Goal: Task Accomplishment & Management: Use online tool/utility

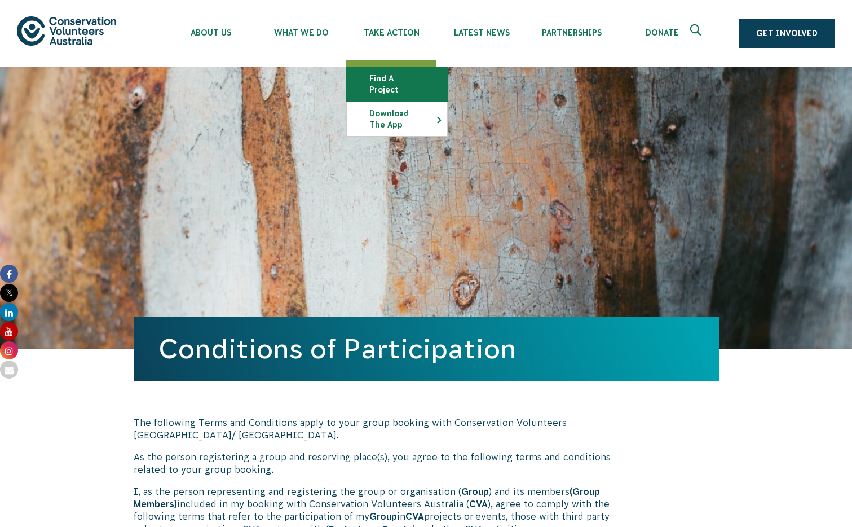
click at [386, 82] on link "Find a project" at bounding box center [397, 84] width 100 height 34
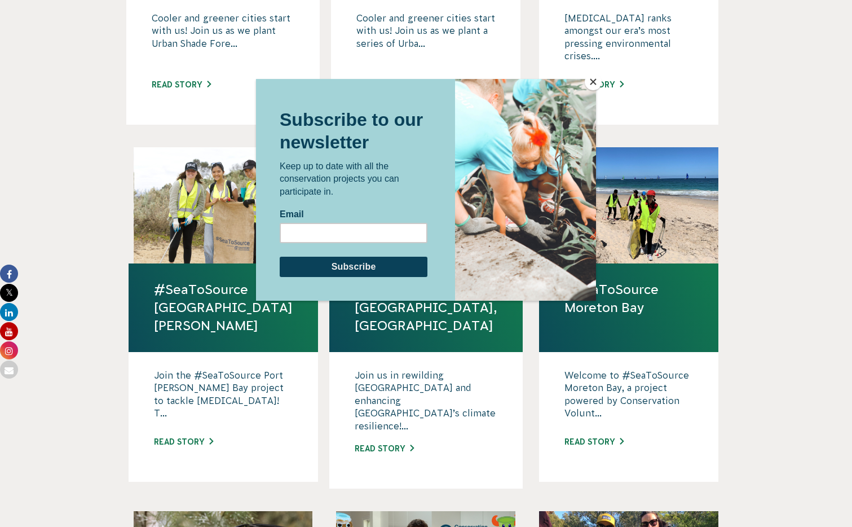
scroll to position [582, 0]
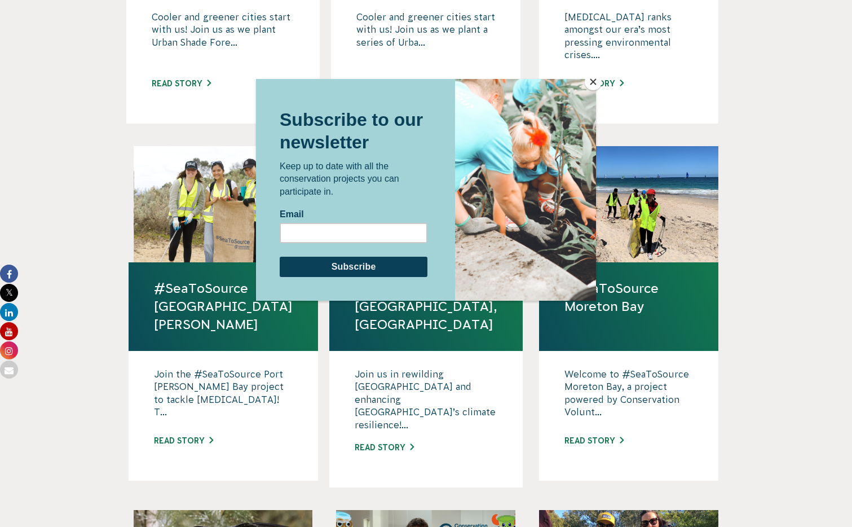
click at [595, 81] on button "Close" at bounding box center [593, 81] width 17 height 17
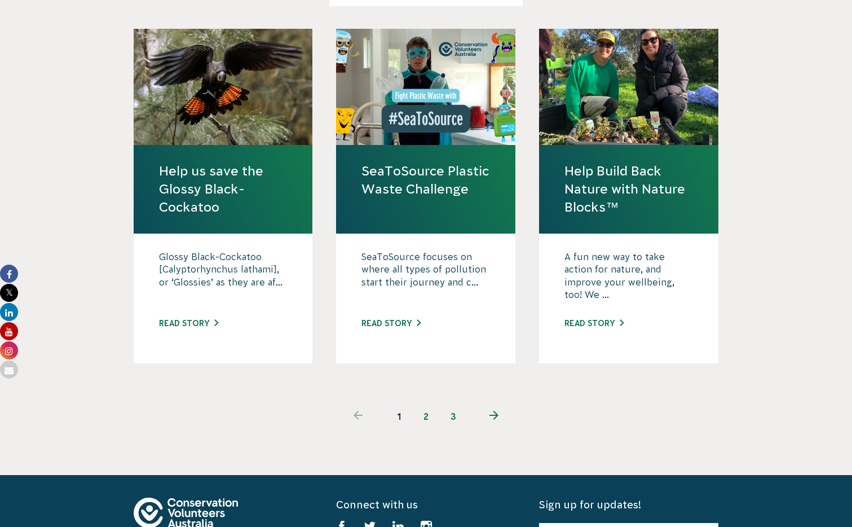
scroll to position [1073, 0]
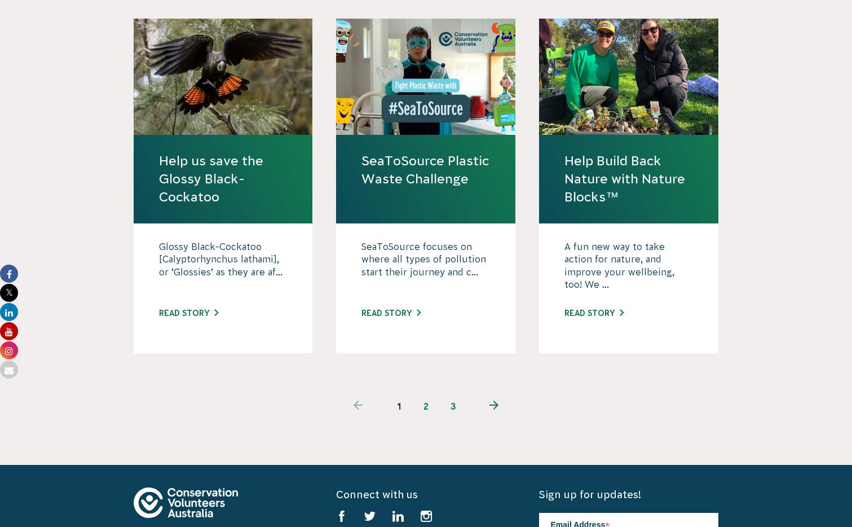
click at [499, 393] on link "next page" at bounding box center [494, 406] width 55 height 27
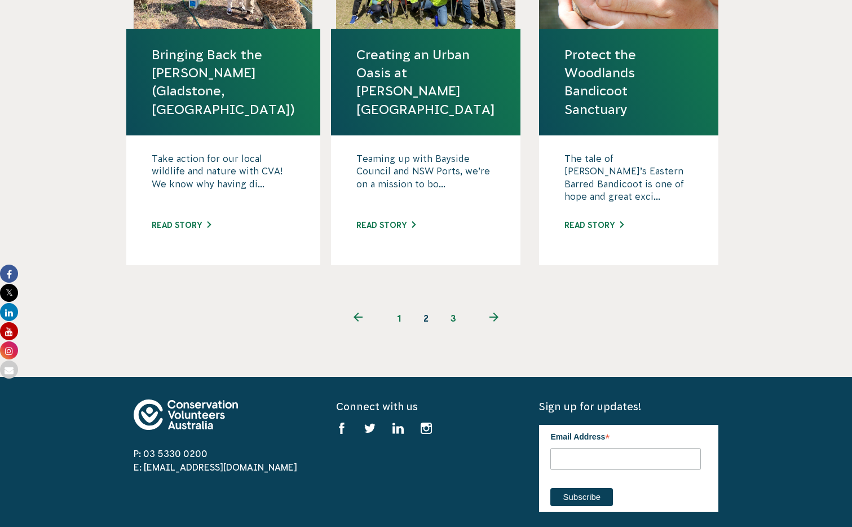
scroll to position [1214, 0]
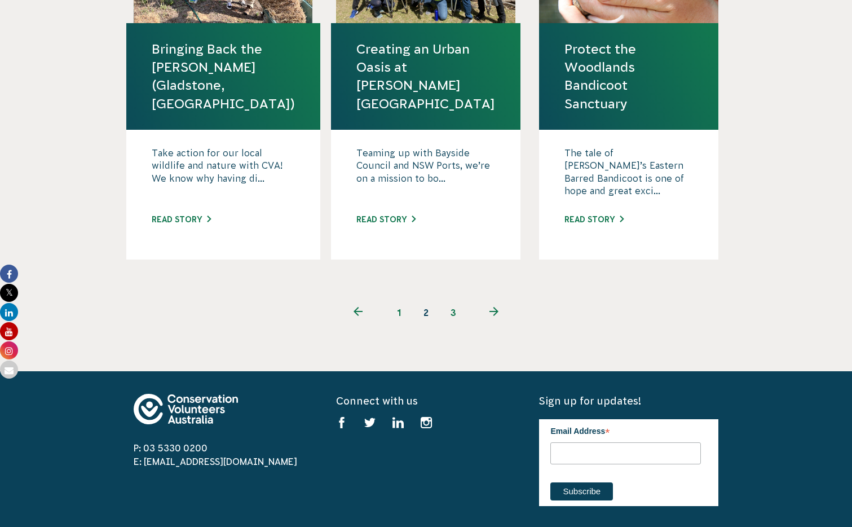
click at [491, 307] on icon "Next page" at bounding box center [494, 311] width 9 height 9
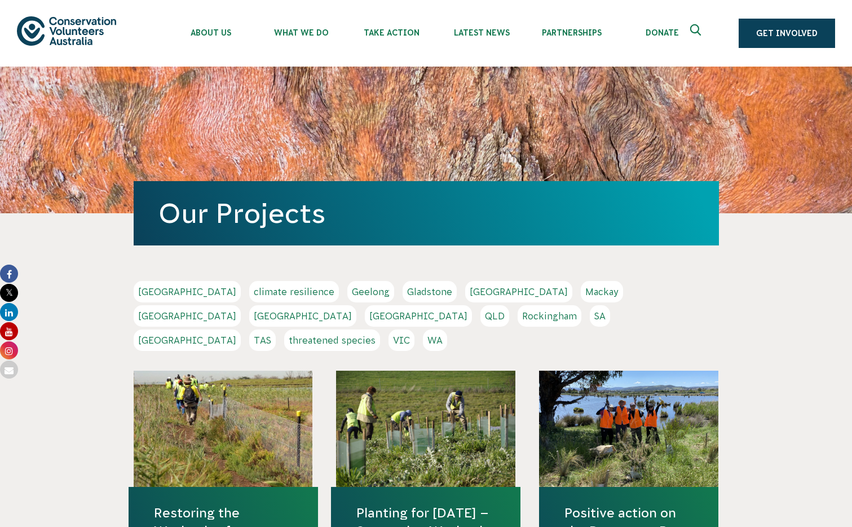
click at [494, 285] on div "Adelaide climate resilience [GEOGRAPHIC_DATA] [GEOGRAPHIC_DATA] [GEOGRAPHIC_DAT…" at bounding box center [427, 317] width 586 height 73
